Goal: Transaction & Acquisition: Purchase product/service

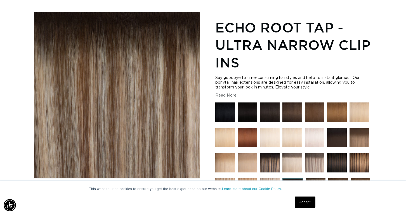
scroll to position [68, 0]
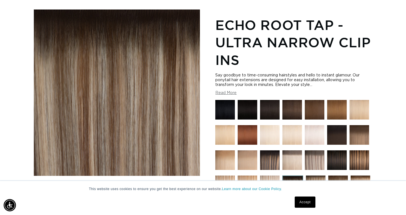
click at [292, 112] on img at bounding box center [292, 110] width 20 height 20
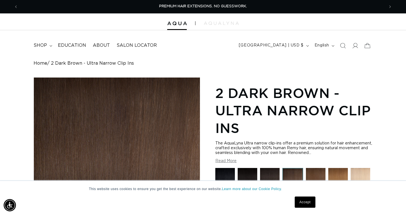
click at [307, 204] on link "Accept" at bounding box center [305, 201] width 21 height 11
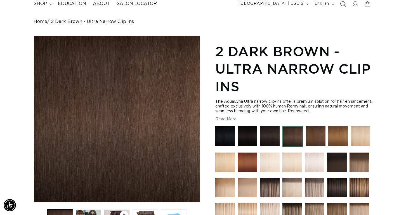
scroll to position [45, 0]
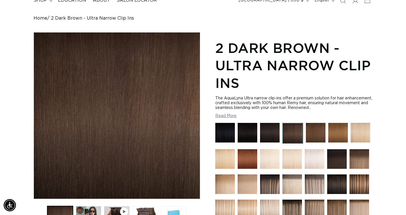
click at [317, 132] on img at bounding box center [316, 133] width 20 height 20
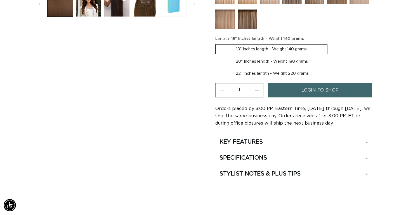
scroll to position [259, 0]
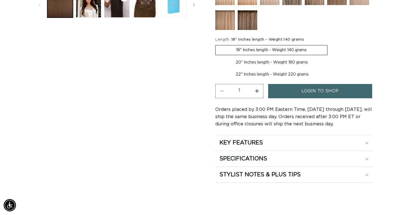
click at [329, 86] on span "login to shop" at bounding box center [319, 91] width 37 height 14
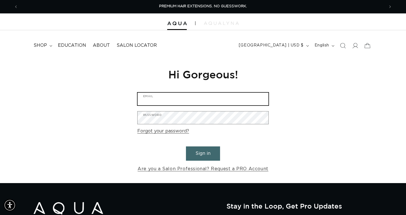
type input "rania.jrlz@gmail.com"
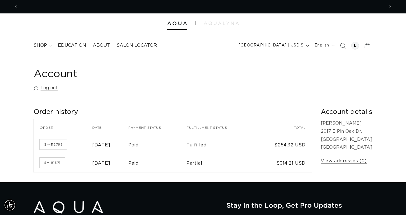
scroll to position [0, 732]
click at [46, 44] on span "shop" at bounding box center [40, 45] width 13 height 6
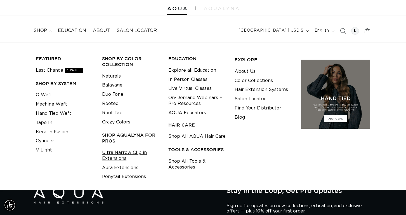
click at [130, 151] on link "Ultra Narrow Clip in Extensions" at bounding box center [131, 155] width 58 height 15
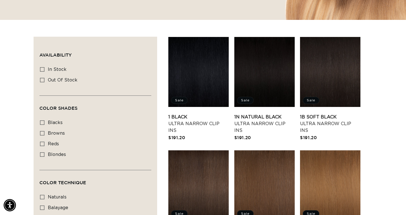
scroll to position [0, 732]
click at [327, 113] on link "1B Soft Black Ultra Narrow Clip Ins" at bounding box center [330, 123] width 60 height 20
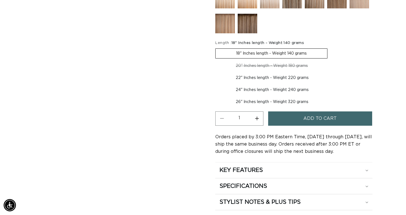
scroll to position [0, 366]
click at [300, 121] on button "Add to cart" at bounding box center [320, 118] width 104 height 14
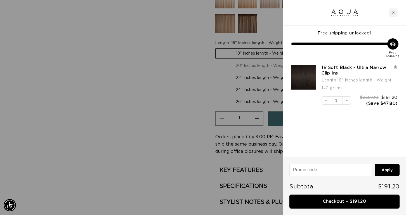
click at [164, 130] on div at bounding box center [203, 107] width 406 height 215
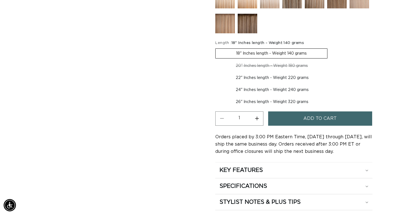
click at [326, 119] on span "Add to cart" at bounding box center [319, 118] width 33 height 14
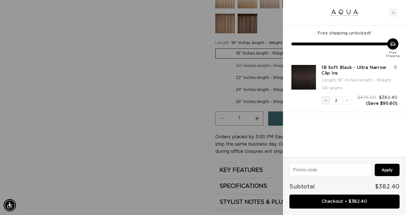
click at [324, 98] on button "Decrease quantity" at bounding box center [325, 100] width 8 height 8
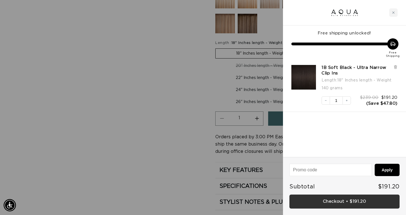
click at [316, 204] on link "Checkout • $191.20" at bounding box center [344, 201] width 110 height 14
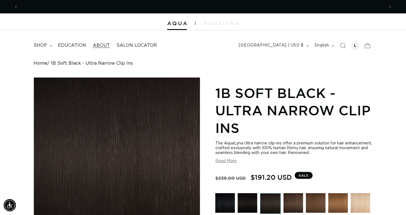
scroll to position [0, 732]
click at [357, 47] on div at bounding box center [355, 46] width 8 height 8
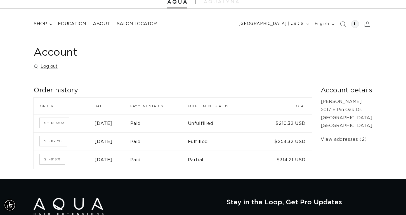
scroll to position [0, 732]
click at [61, 123] on link "SH-129303" at bounding box center [54, 123] width 29 height 10
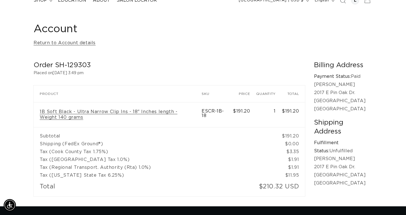
scroll to position [45, 0]
click at [81, 112] on link "1B Soft Black - Ultra Narrow Clip Ins - 18" Inches length - Weight 140 grams" at bounding box center [118, 115] width 156 height 12
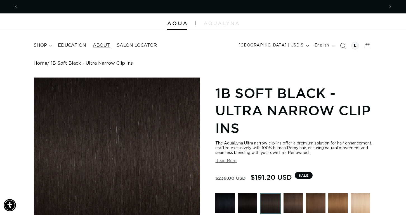
scroll to position [0, 366]
click at [100, 46] on span "About" at bounding box center [101, 45] width 17 height 6
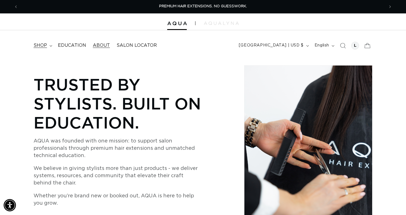
click at [44, 42] on span "shop" at bounding box center [40, 45] width 13 height 6
click at [74, 45] on span "Education" at bounding box center [72, 45] width 28 height 6
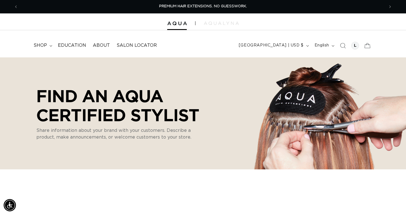
select select "m"
click at [97, 49] on link "About" at bounding box center [101, 45] width 24 height 13
